Goal: Information Seeking & Learning: Learn about a topic

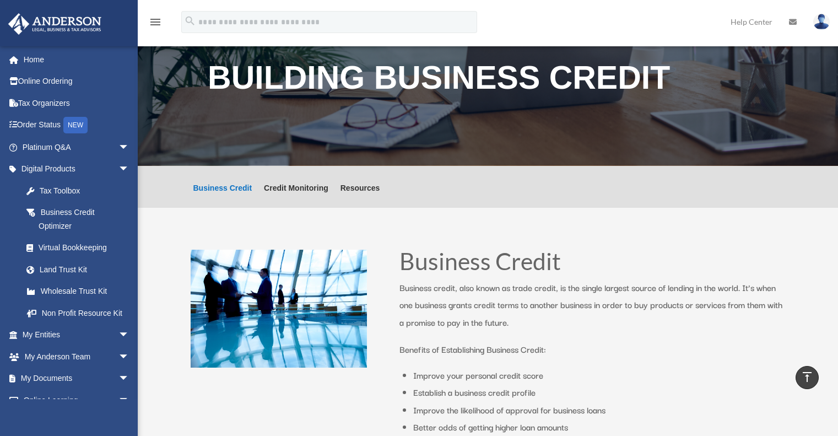
scroll to position [1266, 0]
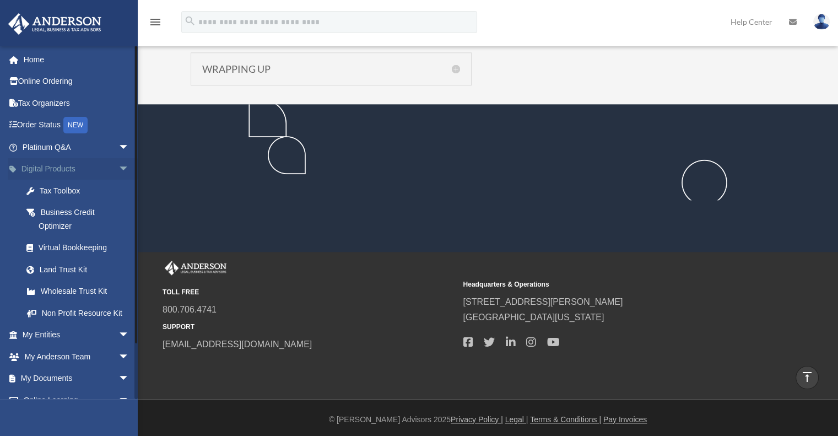
click at [118, 170] on span "arrow_drop_down" at bounding box center [129, 169] width 22 height 23
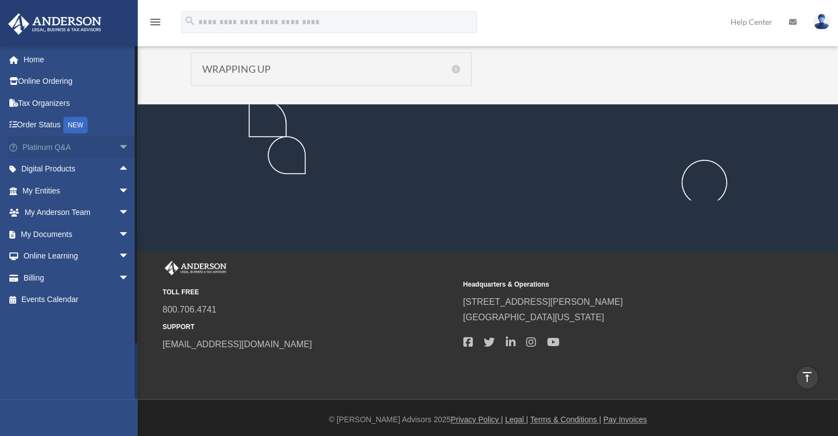
click at [121, 152] on span "arrow_drop_down" at bounding box center [129, 147] width 22 height 23
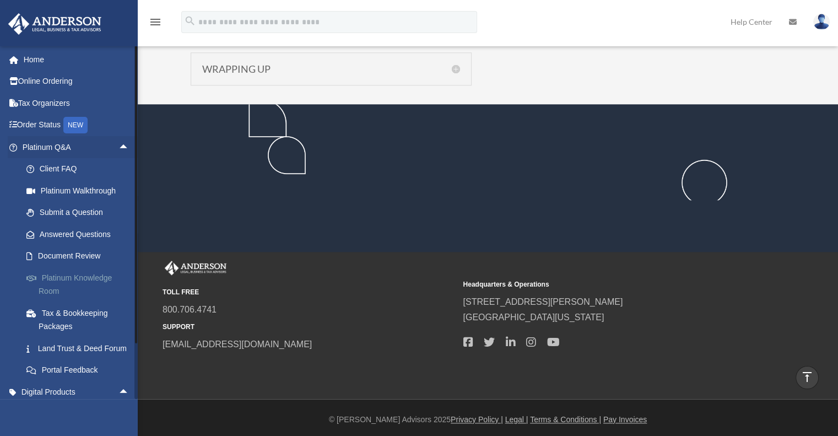
click at [71, 279] on link "Platinum Knowledge Room" at bounding box center [80, 284] width 131 height 35
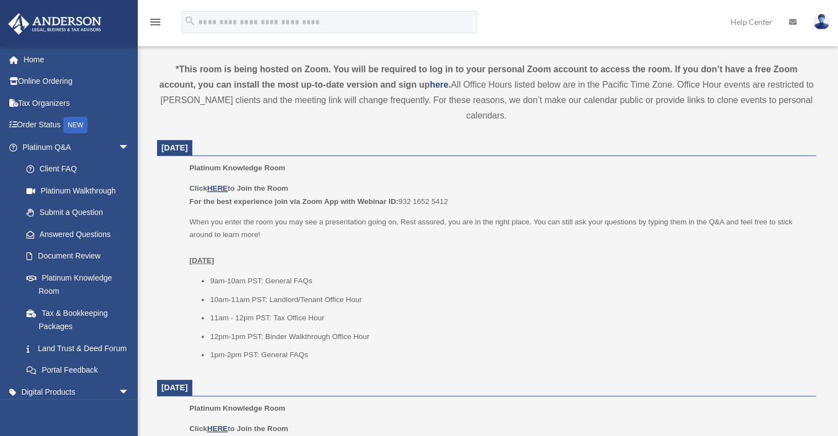
scroll to position [386, 0]
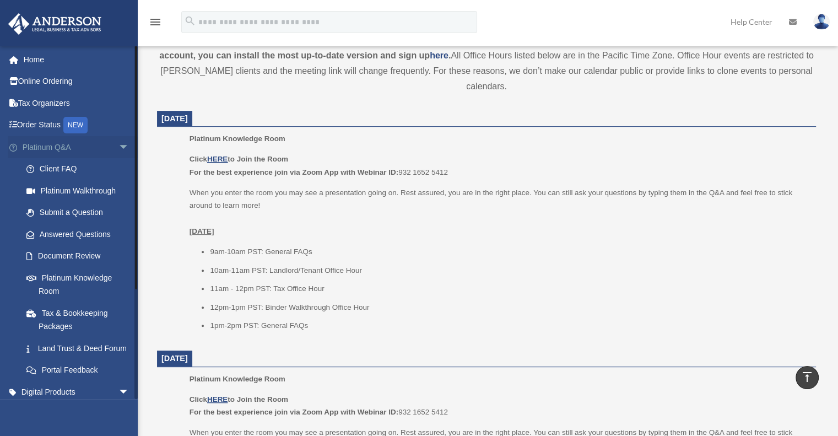
click at [126, 149] on span "arrow_drop_down" at bounding box center [129, 147] width 22 height 23
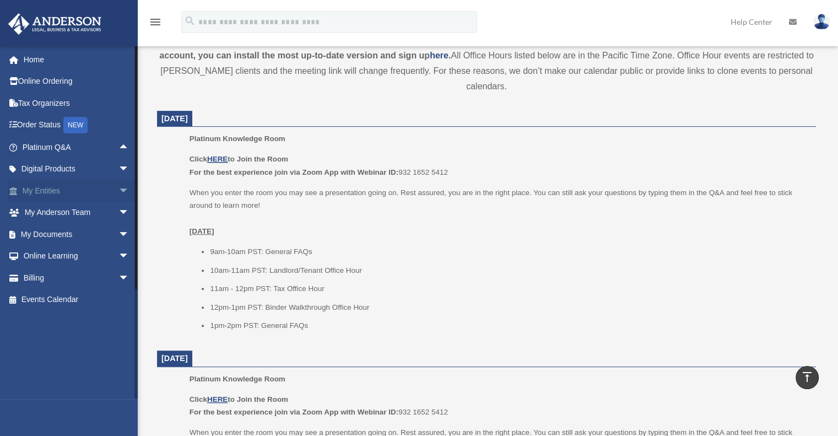
click at [118, 188] on span "arrow_drop_down" at bounding box center [129, 191] width 22 height 23
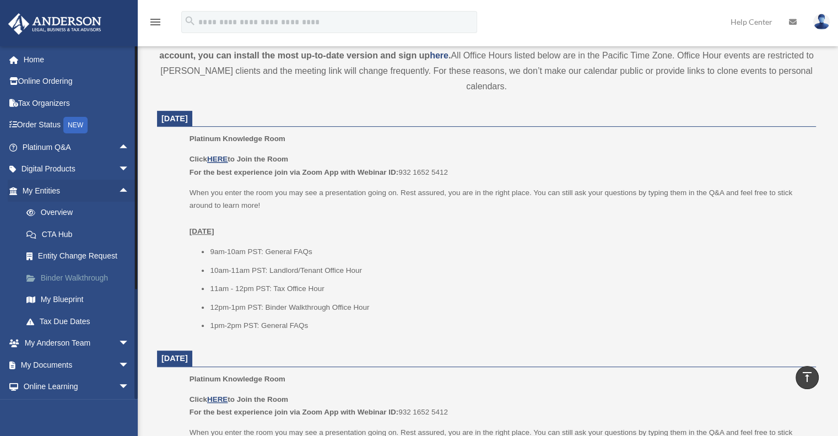
click at [89, 274] on link "Binder Walkthrough" at bounding box center [80, 278] width 131 height 22
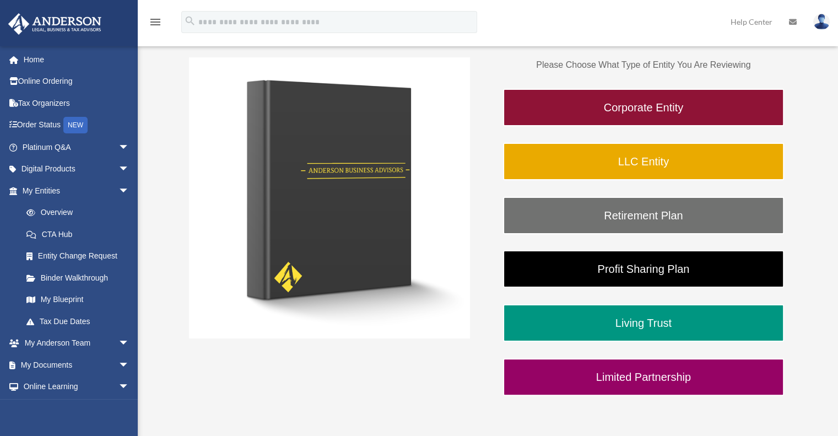
scroll to position [164, 0]
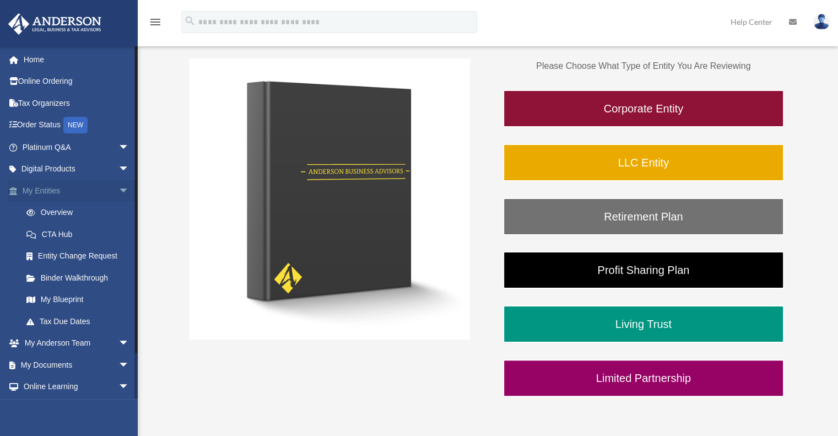
click at [118, 193] on span "arrow_drop_down" at bounding box center [129, 191] width 22 height 23
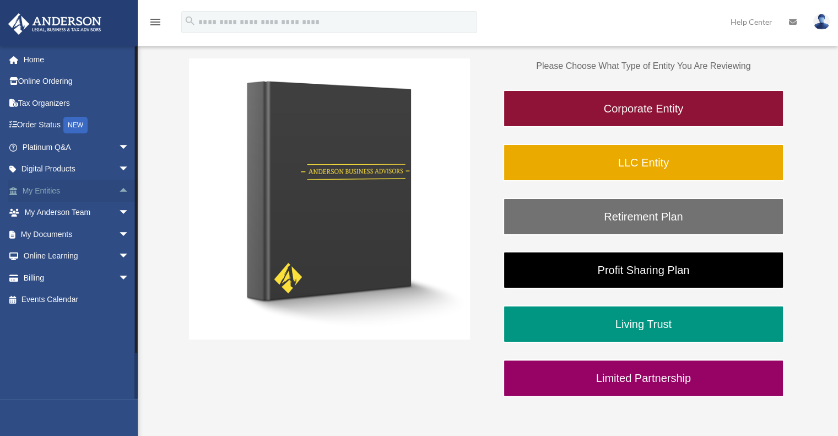
click at [118, 193] on span "arrow_drop_up" at bounding box center [129, 191] width 22 height 23
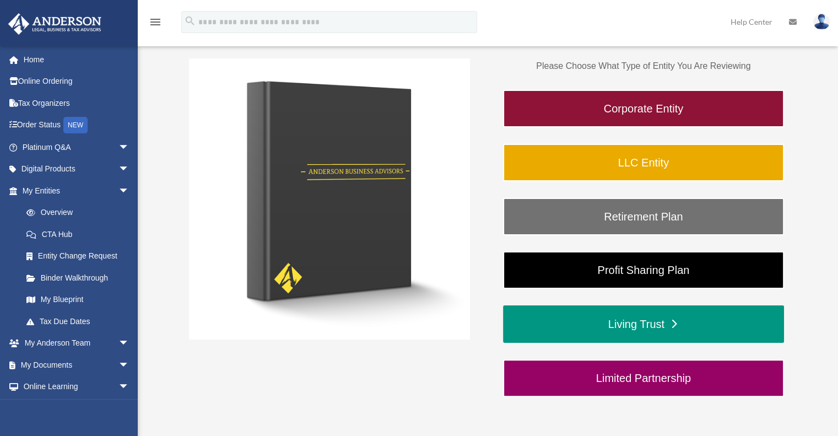
click at [604, 323] on link "Living Trust" at bounding box center [643, 323] width 281 height 37
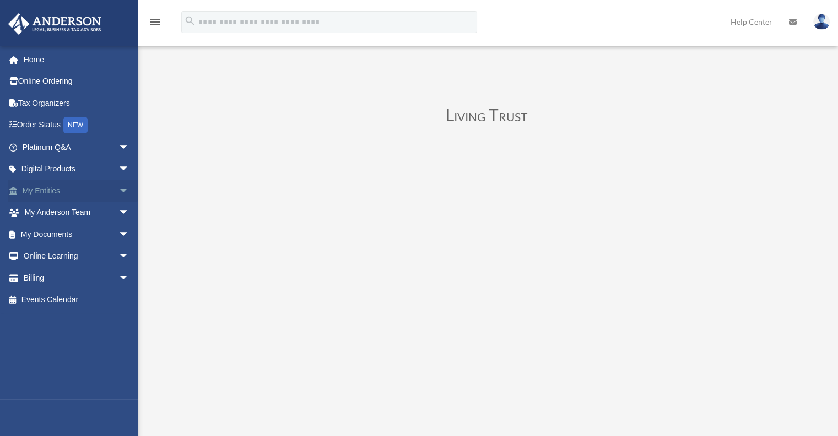
click at [122, 187] on span "arrow_drop_down" at bounding box center [129, 191] width 22 height 23
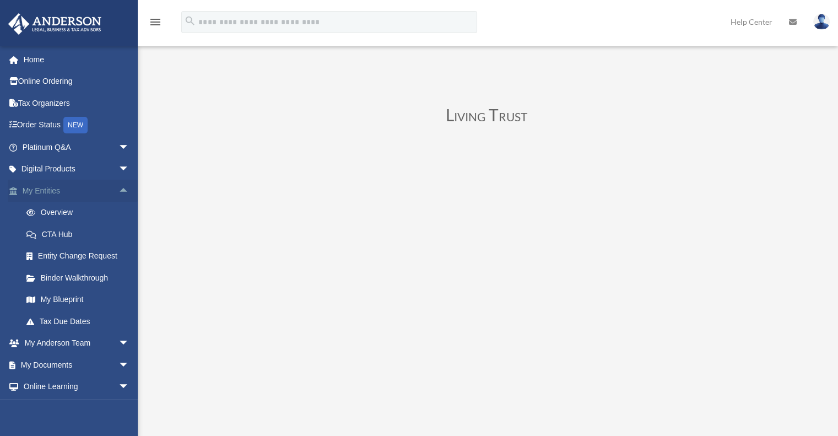
click at [122, 187] on span "arrow_drop_up" at bounding box center [129, 191] width 22 height 23
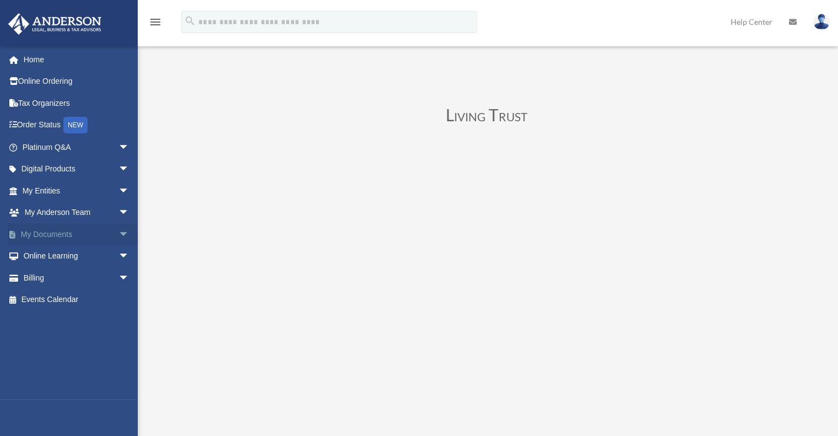
click at [118, 235] on span "arrow_drop_down" at bounding box center [129, 234] width 22 height 23
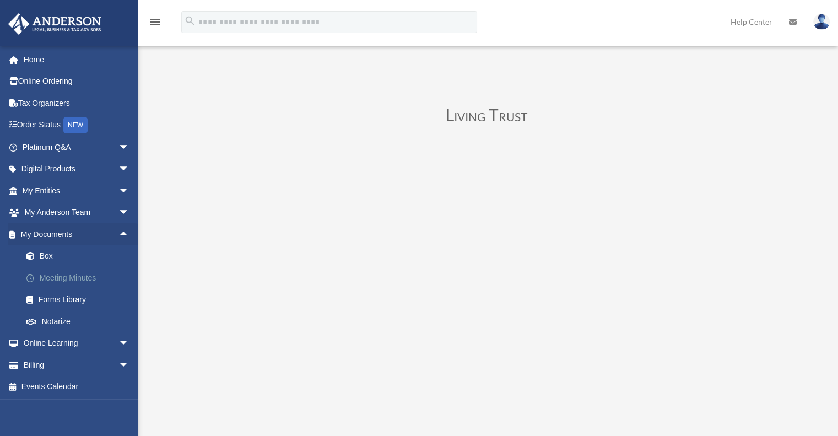
click at [84, 273] on link "Meeting Minutes" at bounding box center [80, 278] width 131 height 22
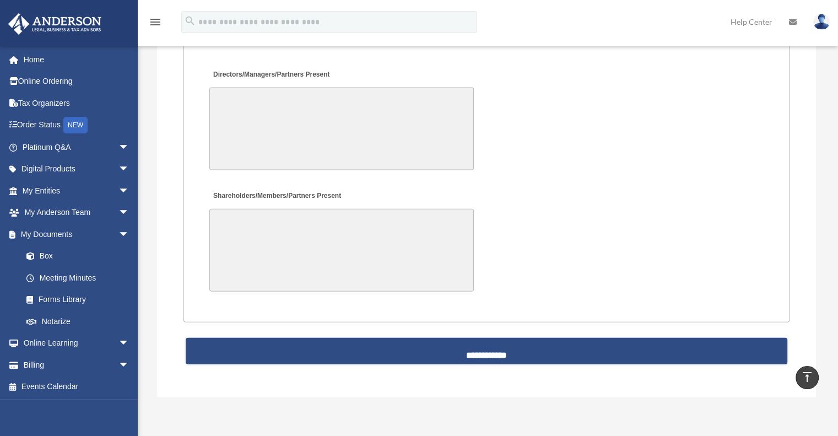
scroll to position [2424, 0]
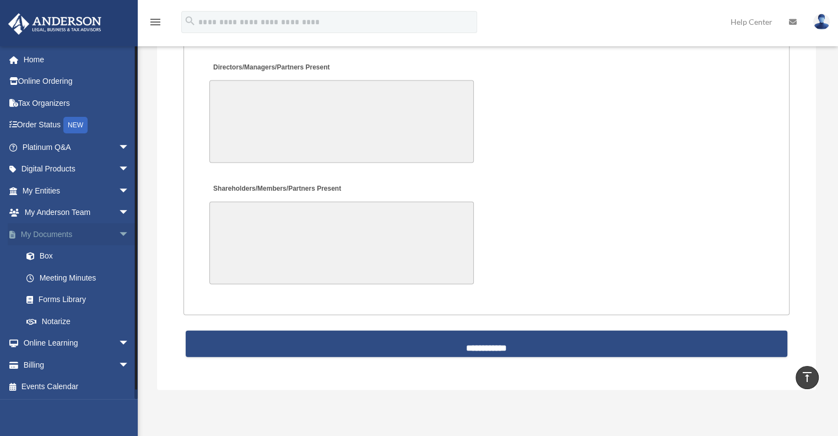
click at [118, 236] on span "arrow_drop_down" at bounding box center [129, 234] width 22 height 23
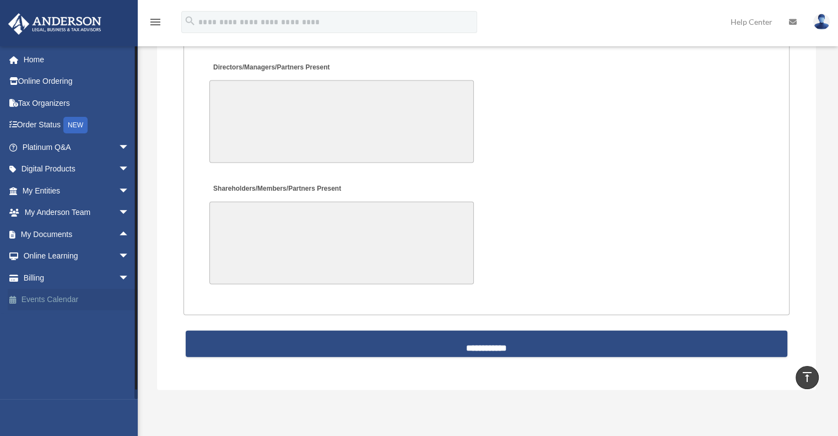
click at [75, 299] on link "Events Calendar" at bounding box center [77, 300] width 138 height 22
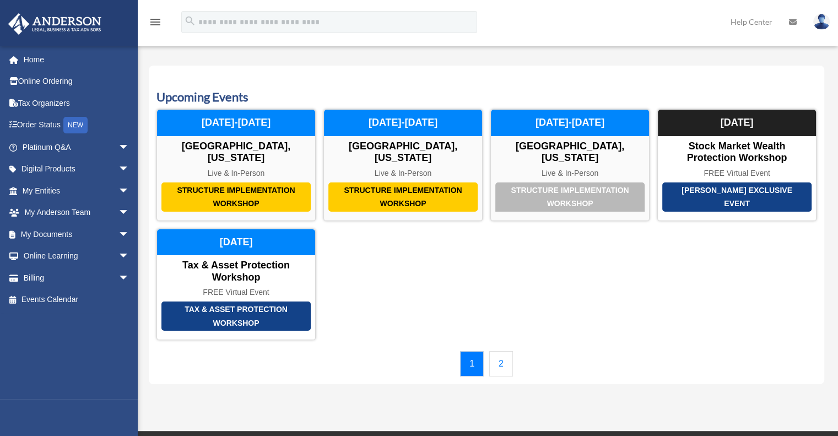
click at [502, 351] on link "2" at bounding box center [501, 363] width 24 height 25
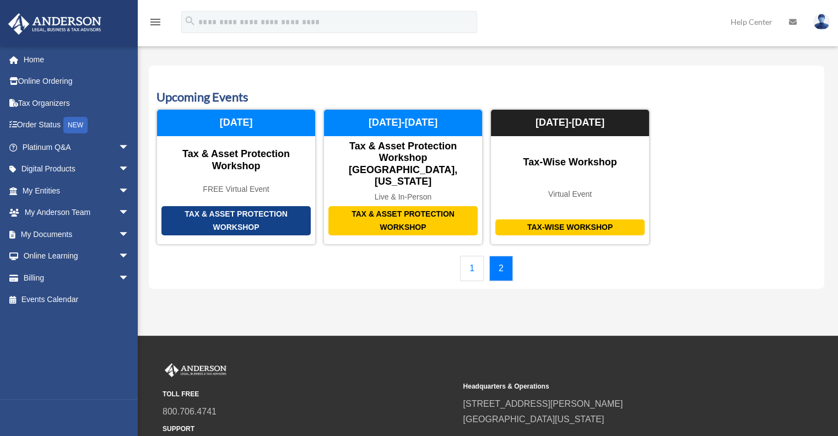
click at [473, 256] on link "1" at bounding box center [472, 268] width 24 height 25
